Goal: Task Accomplishment & Management: Manage account settings

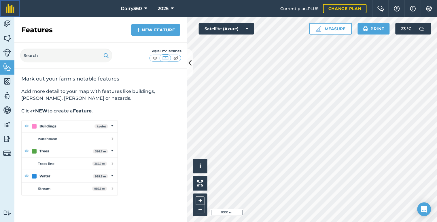
click at [3, 16] on link at bounding box center [10, 8] width 20 height 17
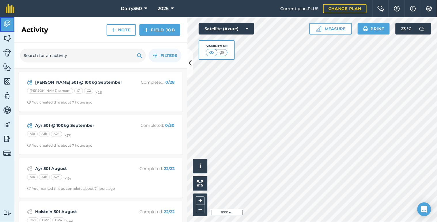
click at [7, 22] on img at bounding box center [7, 24] width 8 height 9
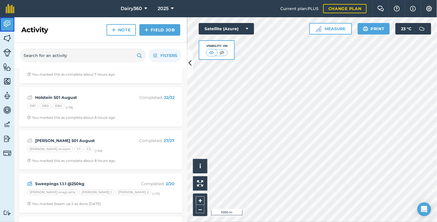
scroll to position [128, 0]
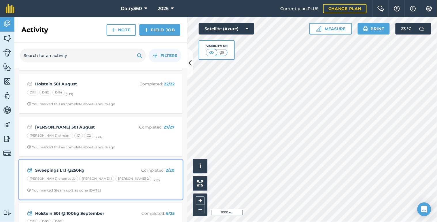
click at [73, 169] on strong "Sweepings 1.1.1 @250kg" at bounding box center [80, 170] width 91 height 6
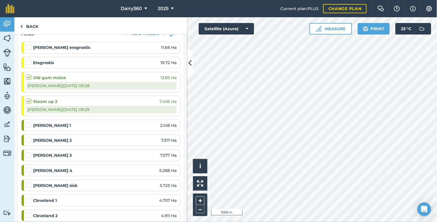
scroll to position [128, 0]
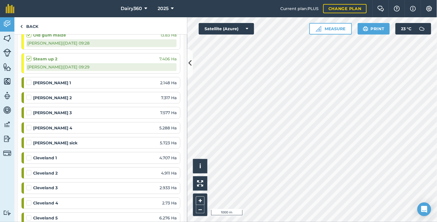
click at [29, 155] on label at bounding box center [29, 155] width 7 height 0
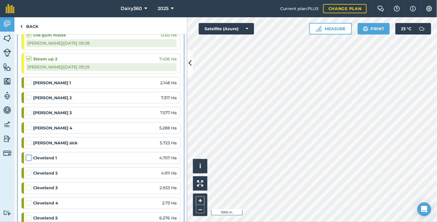
click at [29, 159] on input "checkbox" at bounding box center [28, 157] width 4 height 4
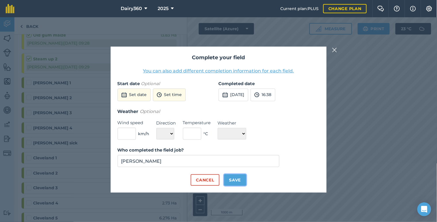
click at [238, 180] on button "Save" at bounding box center [235, 181] width 22 height 12
checkbox input "true"
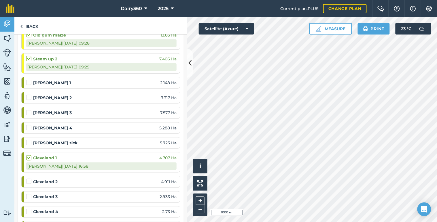
click at [28, 179] on label at bounding box center [29, 179] width 7 height 0
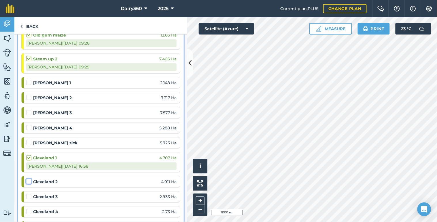
click at [28, 181] on input "checkbox" at bounding box center [28, 181] width 4 height 4
checkbox input "false"
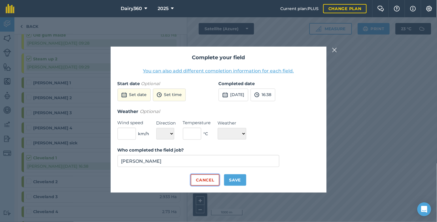
click at [203, 178] on button "Cancel" at bounding box center [205, 181] width 29 height 12
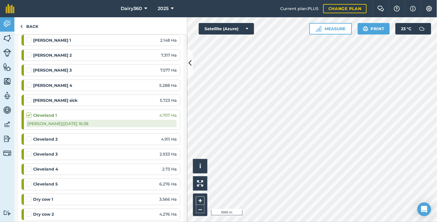
scroll to position [213, 0]
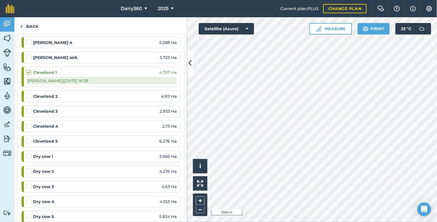
click at [27, 154] on label at bounding box center [29, 154] width 7 height 0
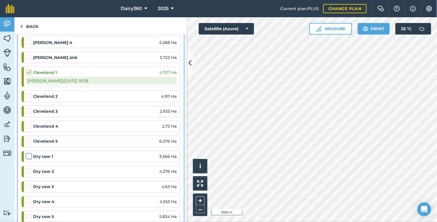
click at [27, 157] on input "checkbox" at bounding box center [28, 156] width 4 height 4
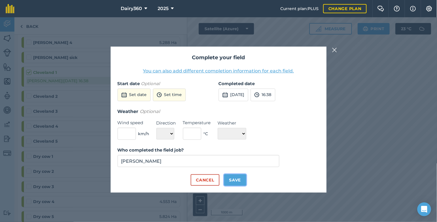
drag, startPoint x: 231, startPoint y: 181, endPoint x: 221, endPoint y: 179, distance: 10.2
click at [231, 180] on button "Save" at bounding box center [235, 181] width 22 height 12
checkbox input "true"
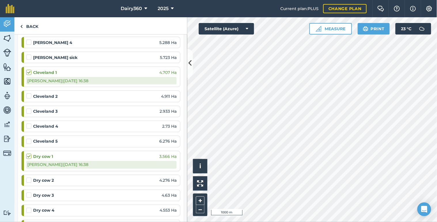
click at [28, 178] on label at bounding box center [29, 178] width 7 height 0
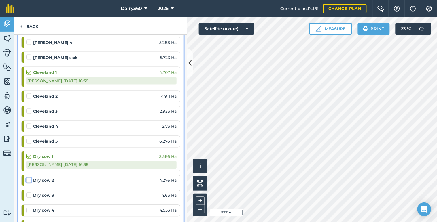
click at [28, 180] on input "checkbox" at bounding box center [28, 180] width 4 height 4
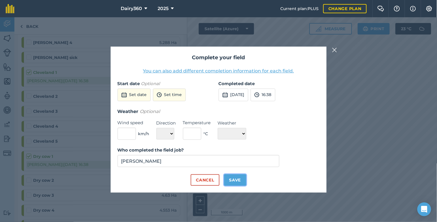
click at [243, 179] on button "Save" at bounding box center [235, 181] width 22 height 12
checkbox input "true"
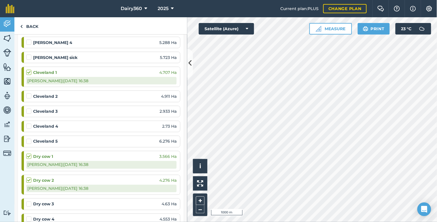
scroll to position [256, 0]
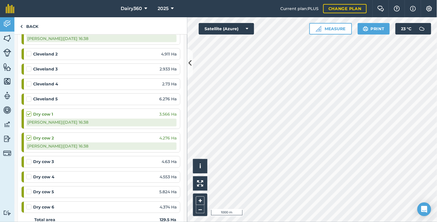
click at [28, 159] on label at bounding box center [29, 159] width 7 height 0
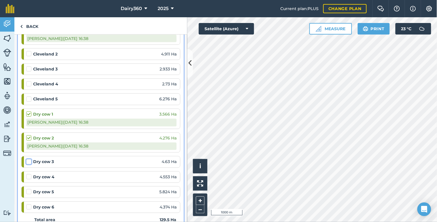
click at [28, 162] on input "checkbox" at bounding box center [28, 161] width 4 height 4
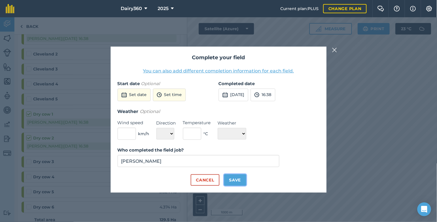
click at [237, 179] on button "Save" at bounding box center [235, 181] width 22 height 12
checkbox input "true"
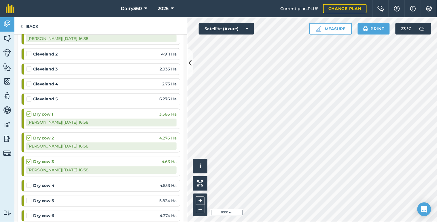
click at [25, 185] on li "Dry cow 4 4.553 Ha" at bounding box center [100, 186] width 159 height 12
click at [27, 183] on label at bounding box center [29, 183] width 7 height 0
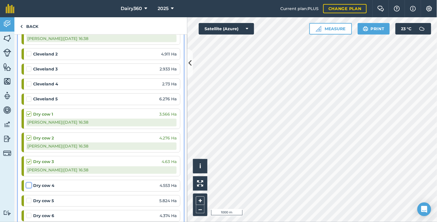
click at [27, 185] on input "checkbox" at bounding box center [28, 185] width 4 height 4
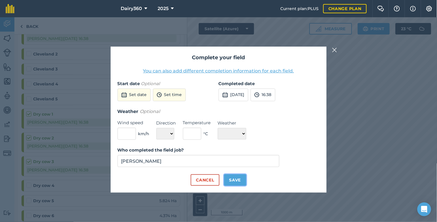
click at [237, 179] on button "Save" at bounding box center [235, 181] width 22 height 12
checkbox input "true"
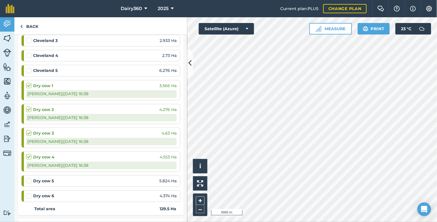
scroll to position [298, 0]
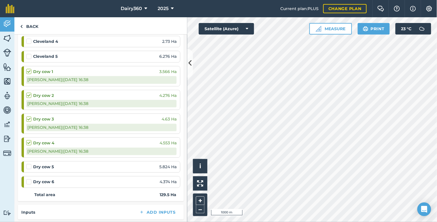
click at [29, 164] on label at bounding box center [29, 164] width 7 height 0
click at [29, 168] on input "checkbox" at bounding box center [28, 166] width 4 height 4
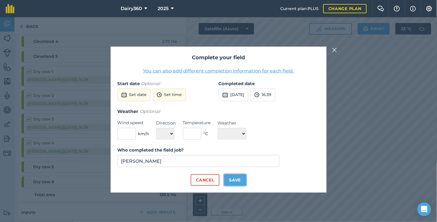
click at [233, 180] on button "Save" at bounding box center [235, 181] width 22 height 12
checkbox input "true"
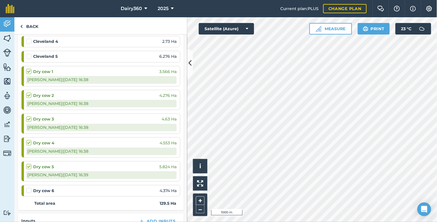
click at [29, 188] on label at bounding box center [29, 188] width 7 height 0
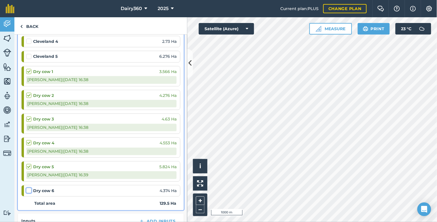
click at [29, 190] on input "checkbox" at bounding box center [28, 190] width 4 height 4
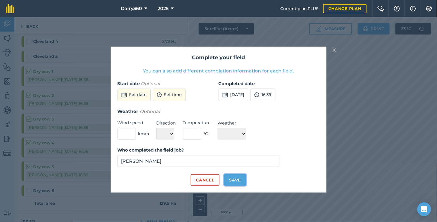
click at [239, 180] on button "Save" at bounding box center [235, 181] width 22 height 12
checkbox input "true"
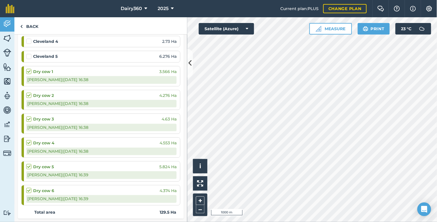
click at [28, 69] on label at bounding box center [29, 69] width 7 height 0
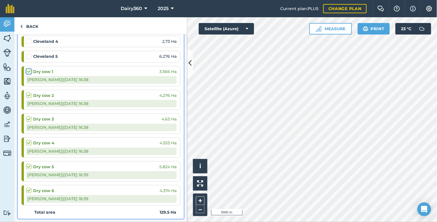
click at [28, 71] on input "checkbox" at bounding box center [28, 71] width 4 height 4
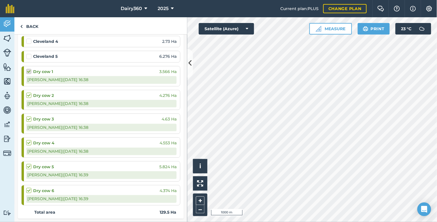
checkbox input "false"
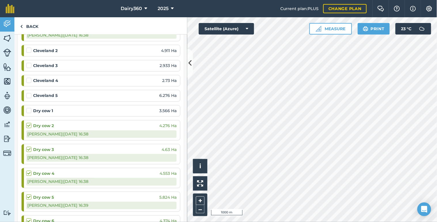
scroll to position [213, 0]
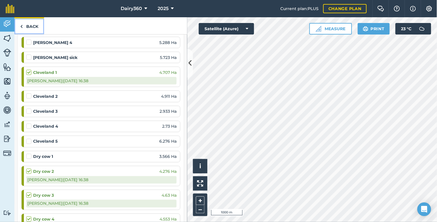
click at [21, 27] on img at bounding box center [21, 26] width 3 height 7
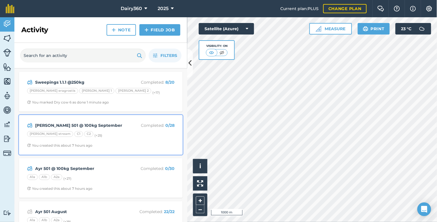
click at [65, 126] on strong "[PERSON_NAME] 501 @ 100kg September" at bounding box center [80, 125] width 91 height 6
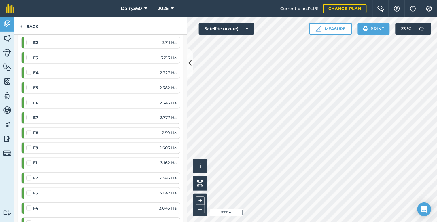
scroll to position [213, 0]
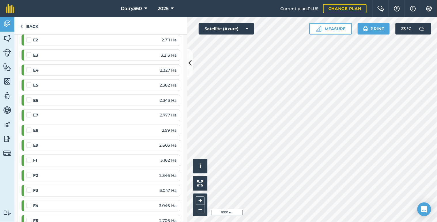
click at [30, 158] on label at bounding box center [29, 158] width 7 height 0
click at [30, 162] on input "checkbox" at bounding box center [28, 160] width 4 height 4
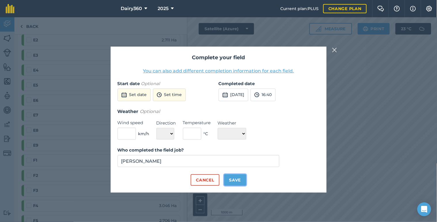
click at [232, 180] on button "Save" at bounding box center [235, 181] width 22 height 12
checkbox input "true"
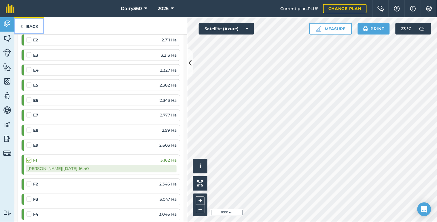
click at [22, 27] on img at bounding box center [21, 26] width 3 height 7
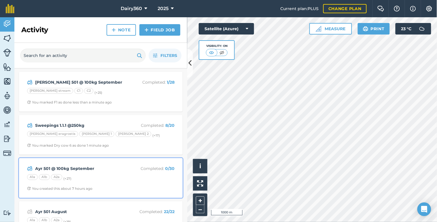
click at [50, 169] on strong "Ayr 501 @ 100kg September" at bounding box center [80, 169] width 91 height 6
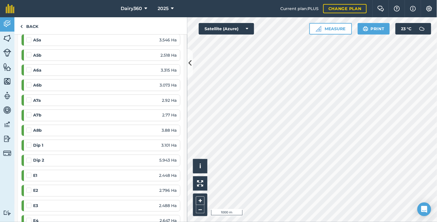
scroll to position [256, 0]
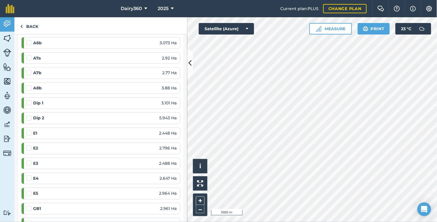
click at [27, 191] on label at bounding box center [29, 191] width 7 height 0
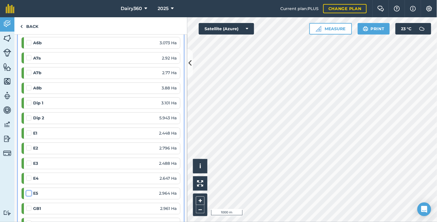
click at [27, 194] on input "checkbox" at bounding box center [28, 193] width 4 height 4
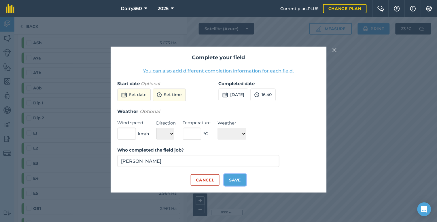
click at [234, 181] on button "Save" at bounding box center [235, 181] width 22 height 12
checkbox input "true"
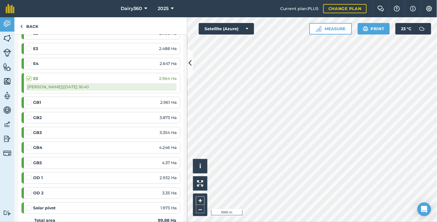
scroll to position [384, 0]
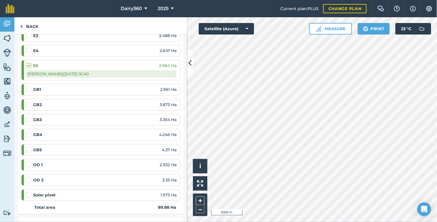
click at [28, 162] on label at bounding box center [29, 162] width 7 height 0
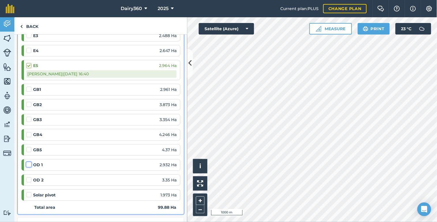
click at [28, 165] on input "checkbox" at bounding box center [28, 164] width 4 height 4
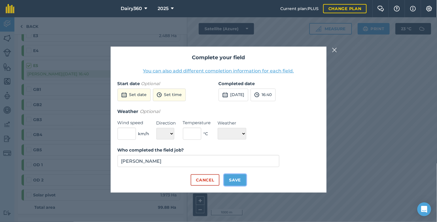
click at [238, 182] on button "Save" at bounding box center [235, 181] width 22 height 12
checkbox input "true"
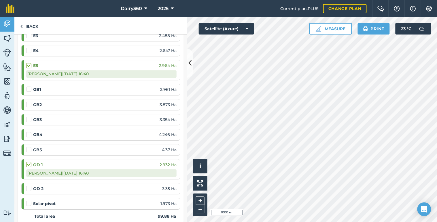
click at [28, 186] on label at bounding box center [29, 186] width 7 height 0
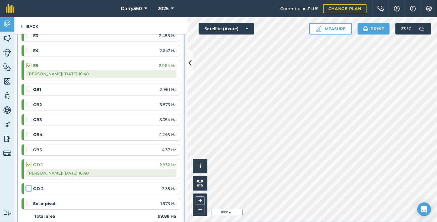
click at [28, 188] on input "checkbox" at bounding box center [28, 188] width 4 height 4
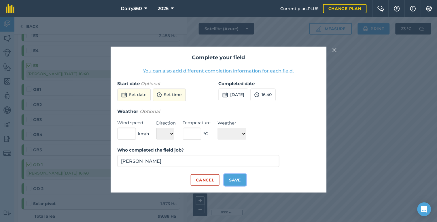
click at [235, 181] on button "Save" at bounding box center [235, 181] width 22 height 12
checkbox input "true"
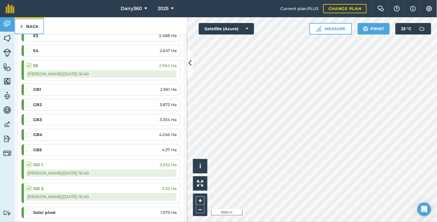
click at [21, 27] on img at bounding box center [21, 26] width 3 height 7
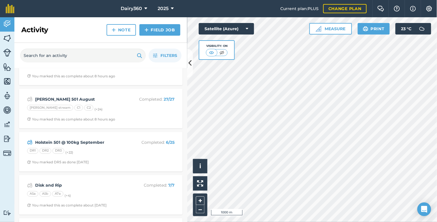
scroll to position [213, 0]
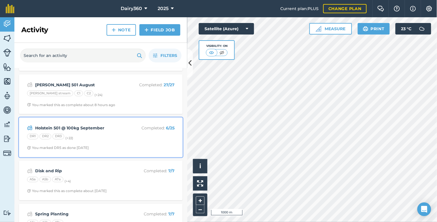
click at [90, 128] on strong "Holstein 501 @ 100kg September" at bounding box center [80, 128] width 91 height 6
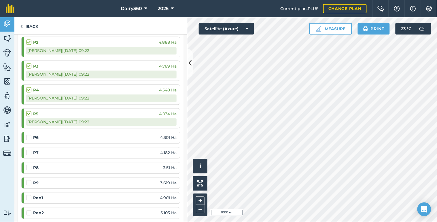
scroll to position [298, 0]
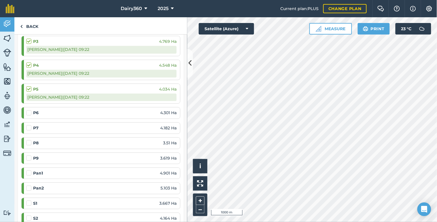
click at [28, 110] on label at bounding box center [29, 110] width 7 height 0
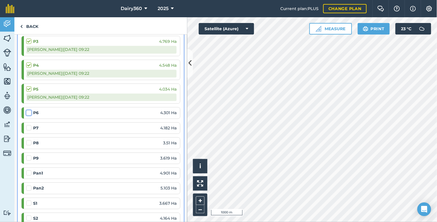
click at [28, 113] on input "checkbox" at bounding box center [28, 112] width 4 height 4
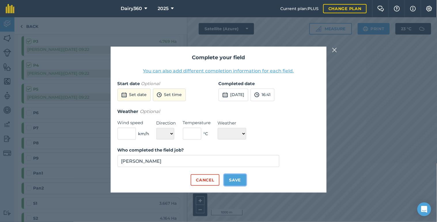
click at [235, 180] on button "Save" at bounding box center [235, 181] width 22 height 12
checkbox input "true"
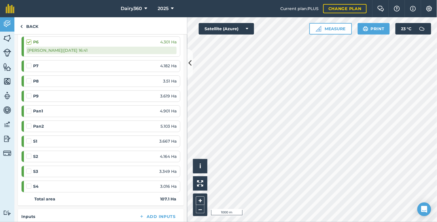
scroll to position [384, 0]
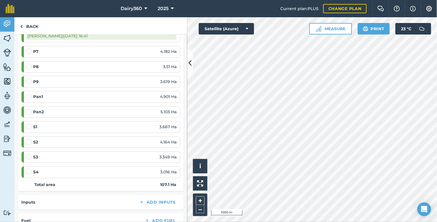
click at [26, 128] on li "S1 3.667 Ha" at bounding box center [100, 127] width 159 height 12
click at [28, 124] on label at bounding box center [29, 124] width 7 height 0
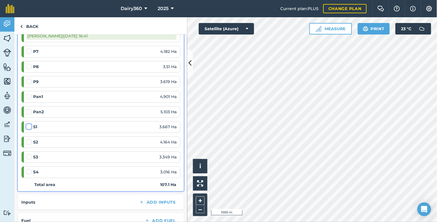
click at [28, 128] on input "checkbox" at bounding box center [28, 126] width 4 height 4
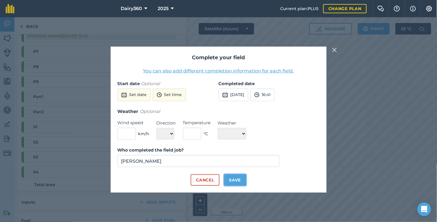
click at [239, 179] on button "Save" at bounding box center [235, 181] width 22 height 12
checkbox input "true"
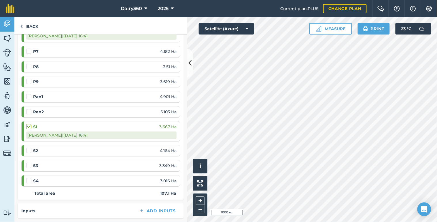
click at [28, 148] on label at bounding box center [29, 148] width 7 height 0
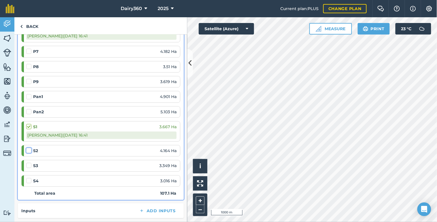
click at [28, 150] on input "checkbox" at bounding box center [28, 150] width 4 height 4
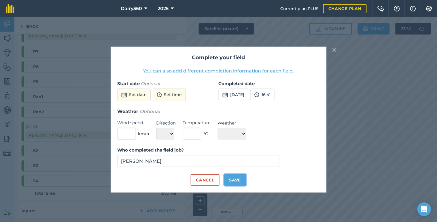
click at [235, 177] on button "Save" at bounding box center [235, 181] width 22 height 12
checkbox input "true"
